Goal: Task Accomplishment & Management: Manage account settings

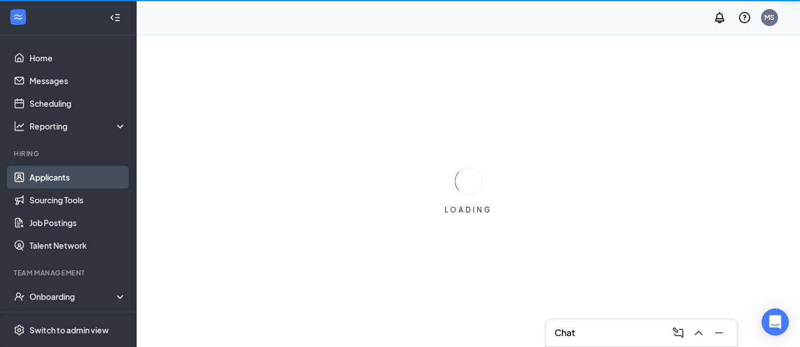
click at [58, 174] on link "Applicants" at bounding box center [77, 177] width 97 height 23
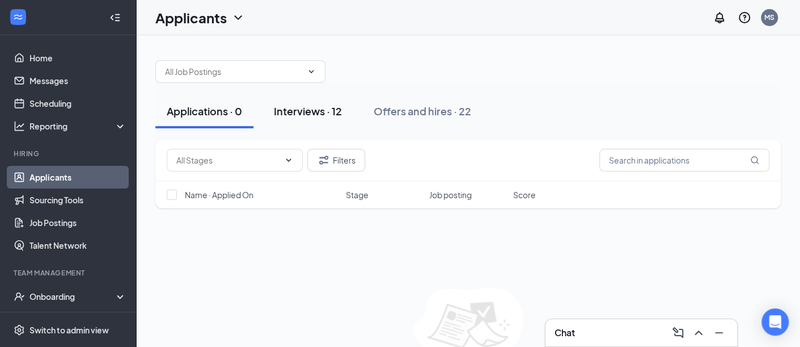
click at [289, 113] on div "Interviews · 12" at bounding box center [308, 111] width 68 height 14
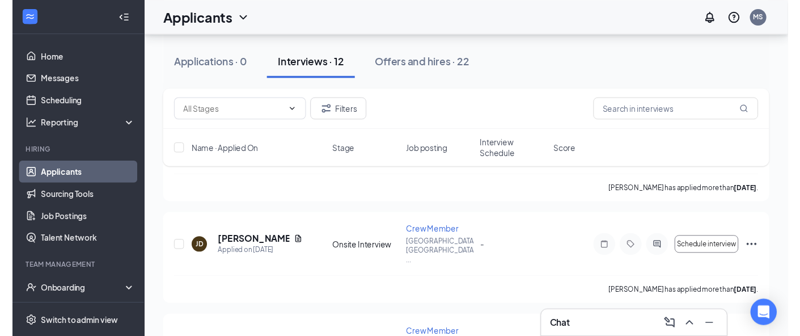
scroll to position [780, 0]
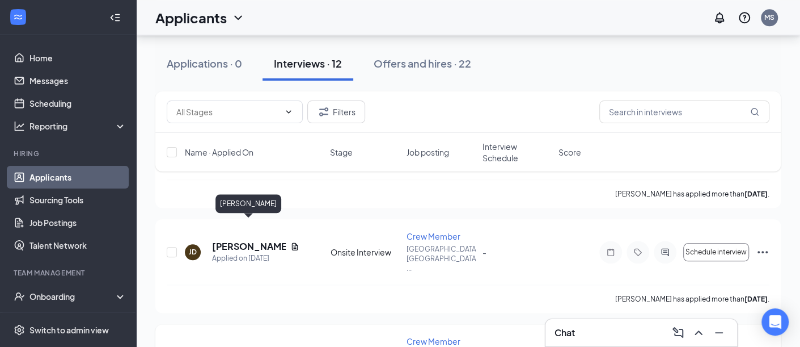
click at [239, 345] on h5 "[PERSON_NAME]" at bounding box center [249, 351] width 74 height 12
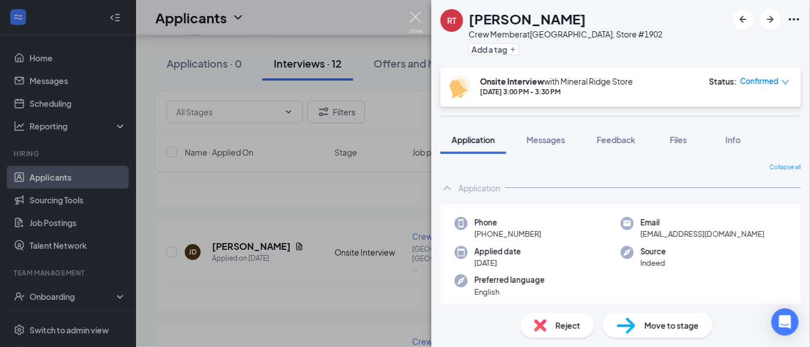
click at [412, 12] on img at bounding box center [416, 22] width 14 height 22
